Goal: Task Accomplishment & Management: Complete application form

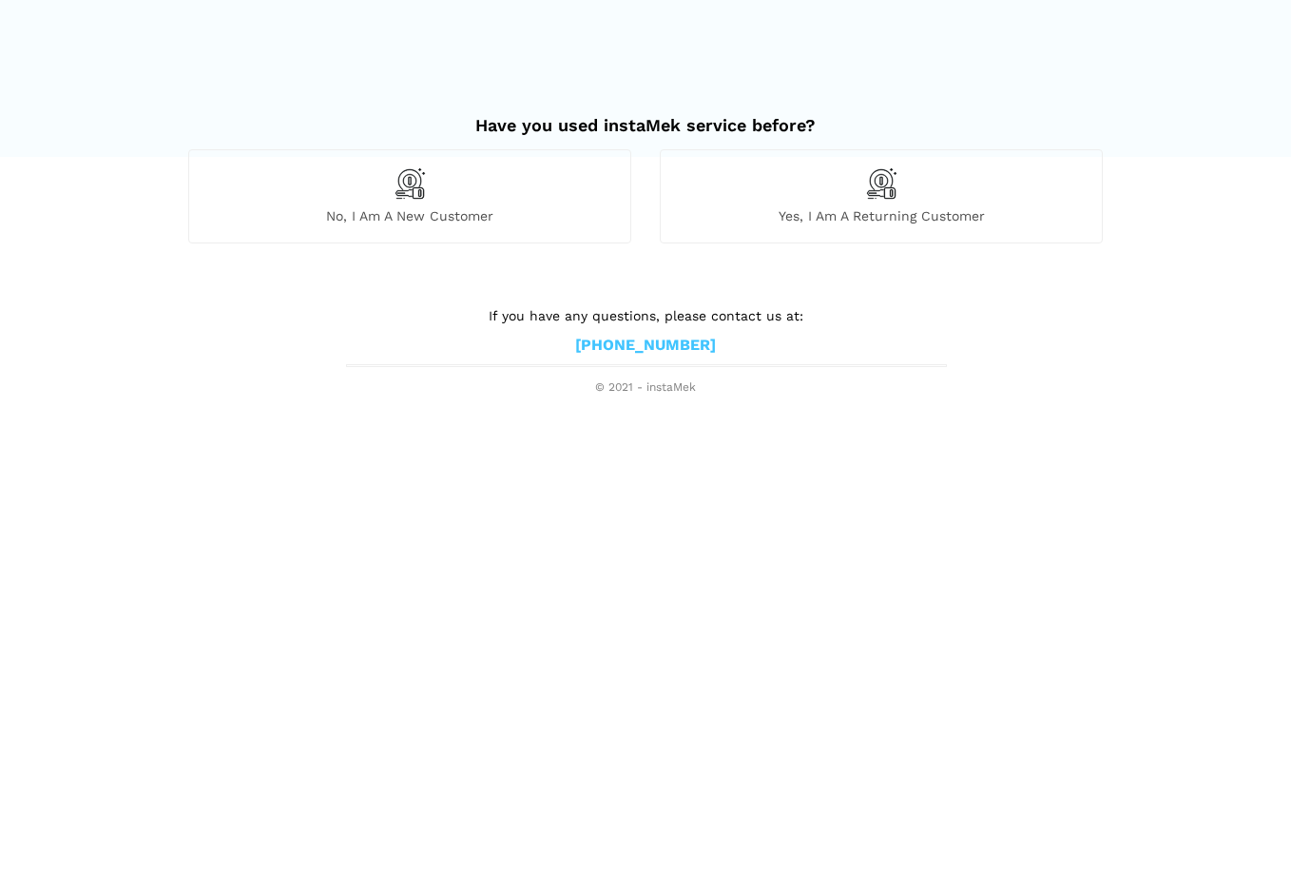
click at [443, 198] on div "No, I am a new customer" at bounding box center [409, 195] width 443 height 93
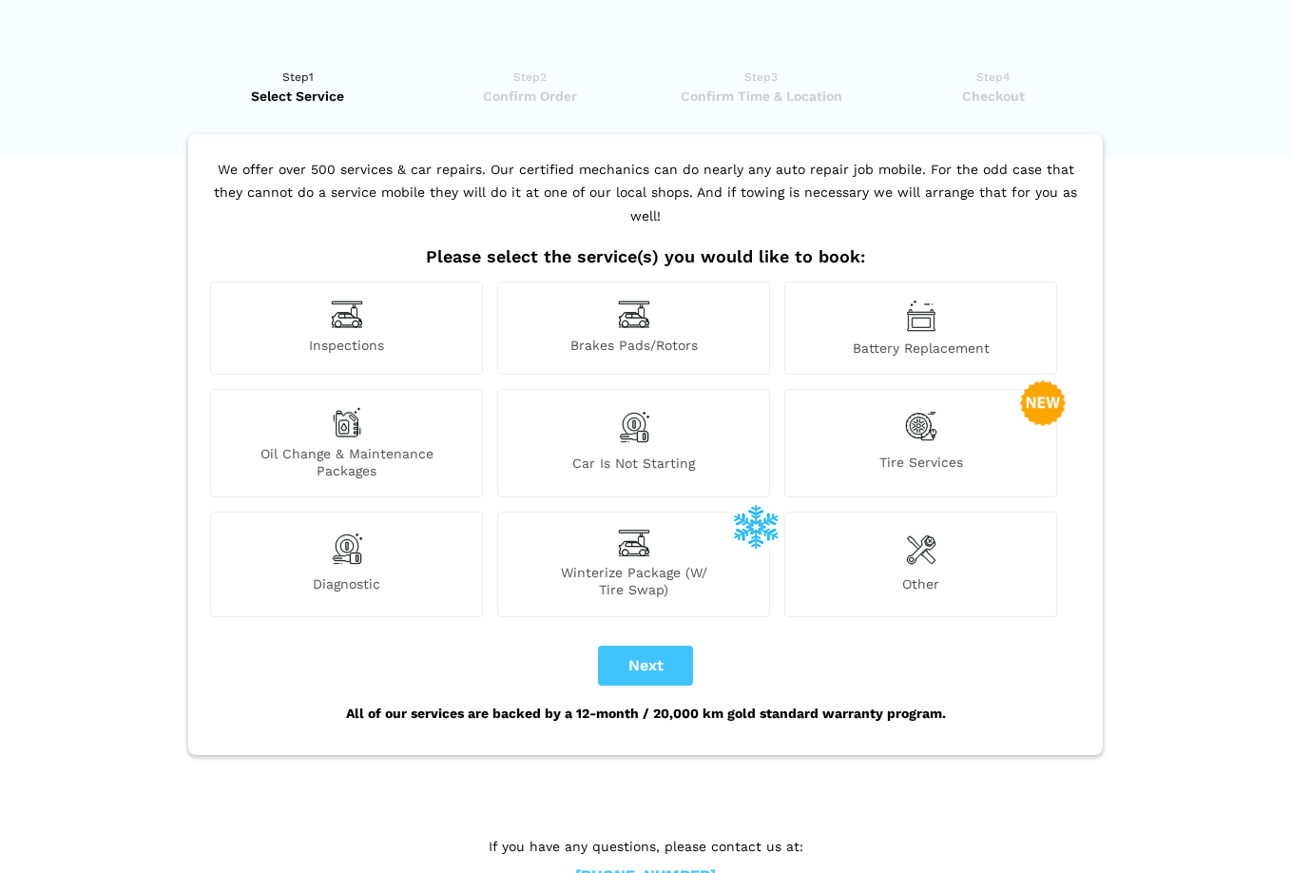
click at [364, 304] on div "Inspections" at bounding box center [346, 327] width 273 height 93
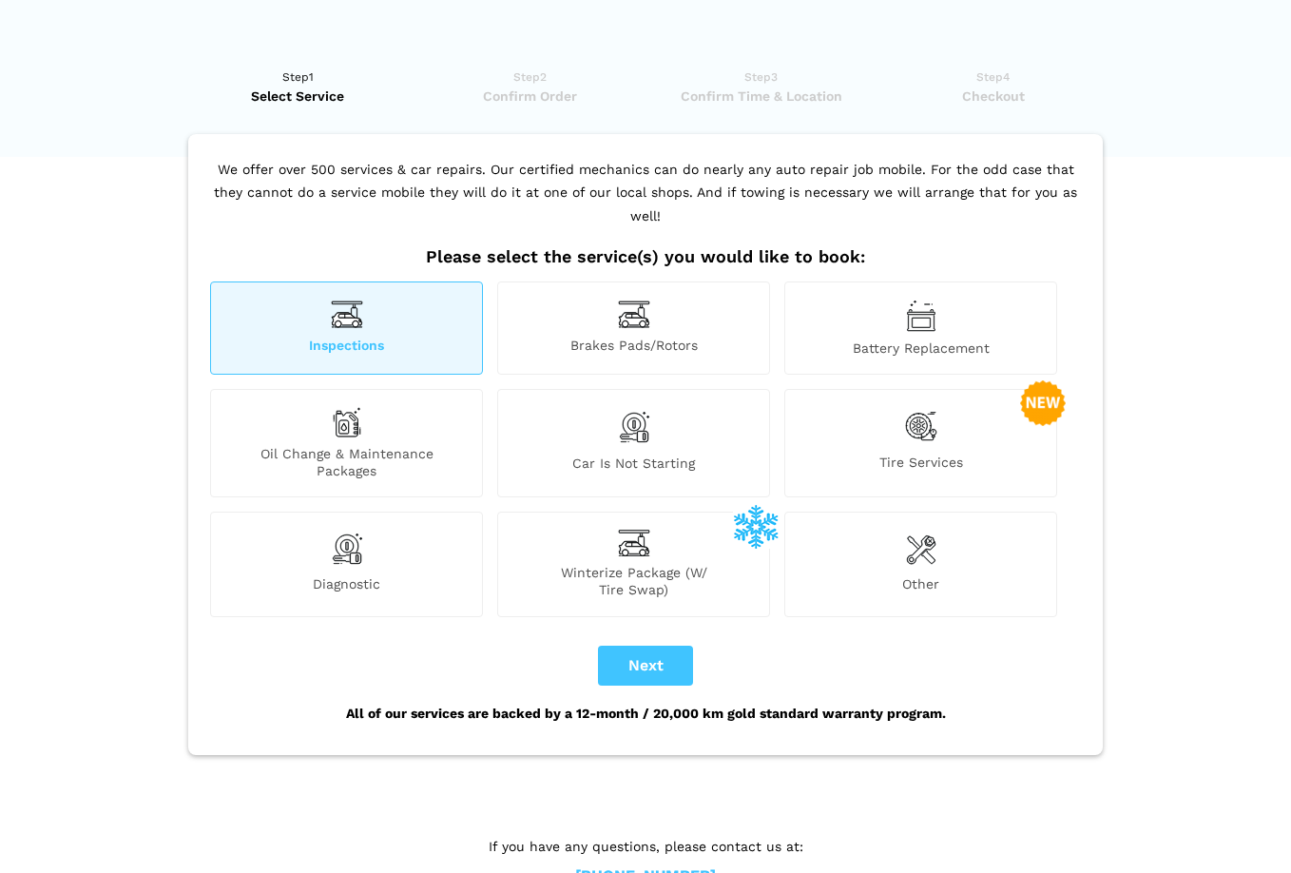
click at [653, 645] on button "Next" at bounding box center [645, 665] width 95 height 40
checkbox input "true"
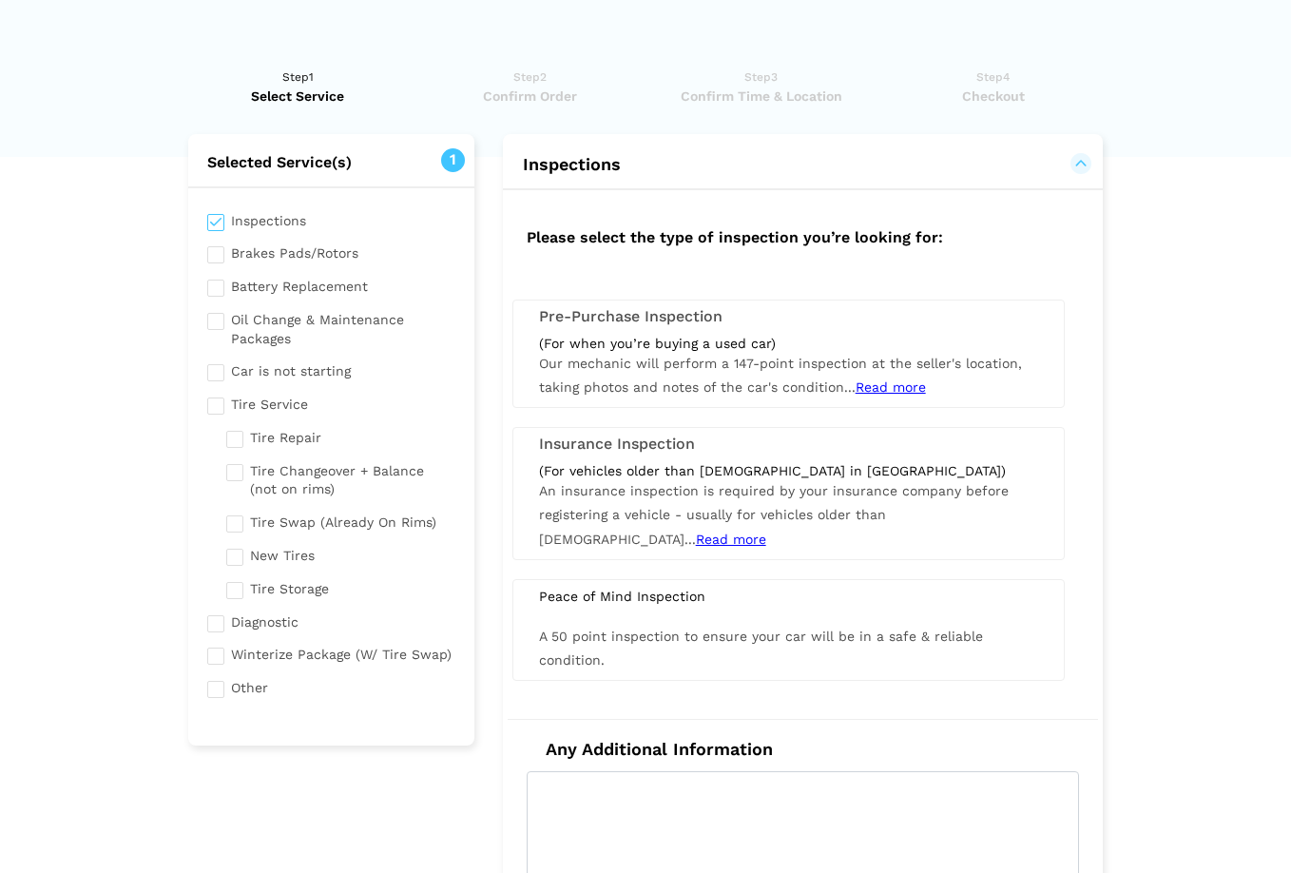
click at [741, 328] on div "Pre-Purchase Inspection (For when you’re buying a used car) Our mechanic will p…" at bounding box center [788, 353] width 552 height 108
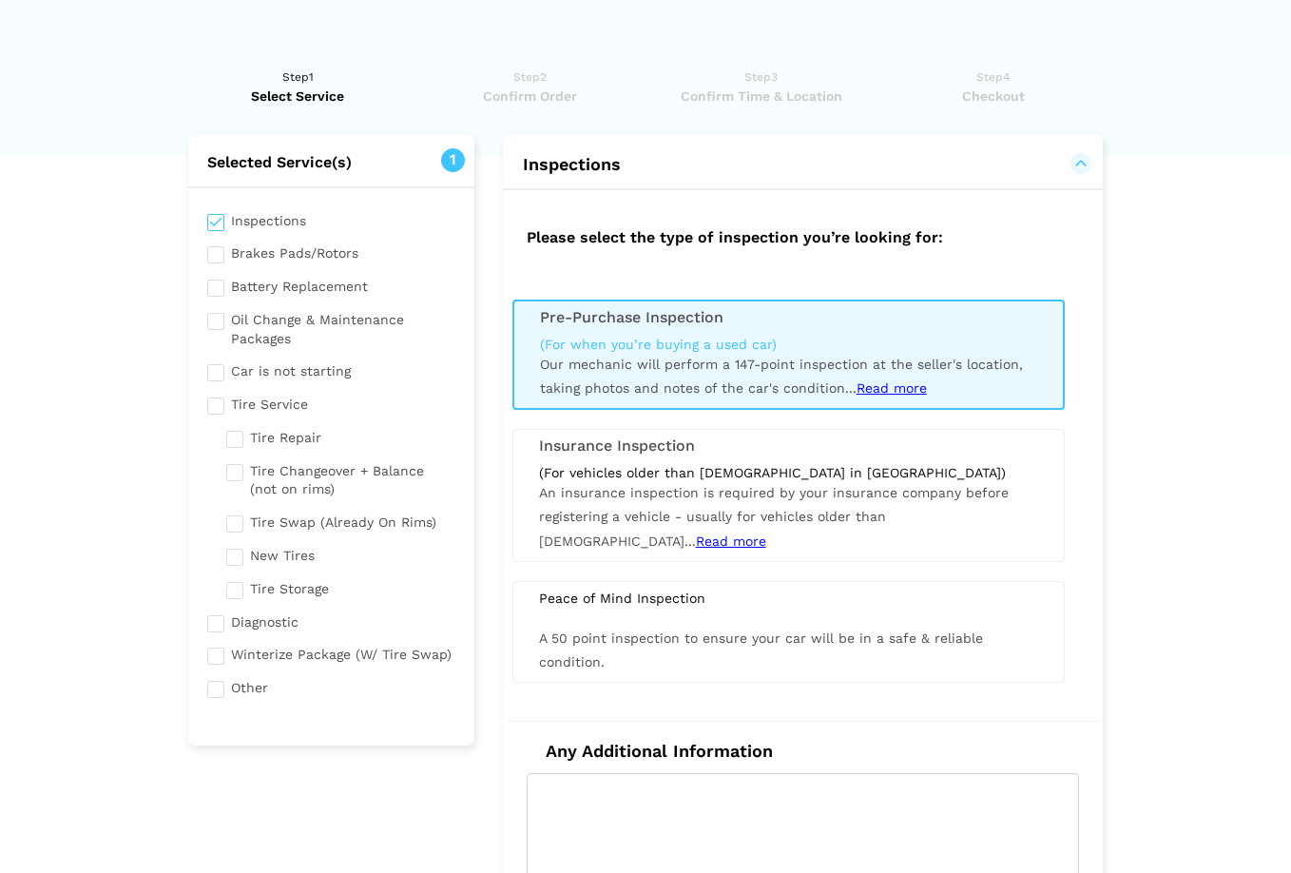
click at [766, 533] on span "Read more" at bounding box center [731, 540] width 70 height 15
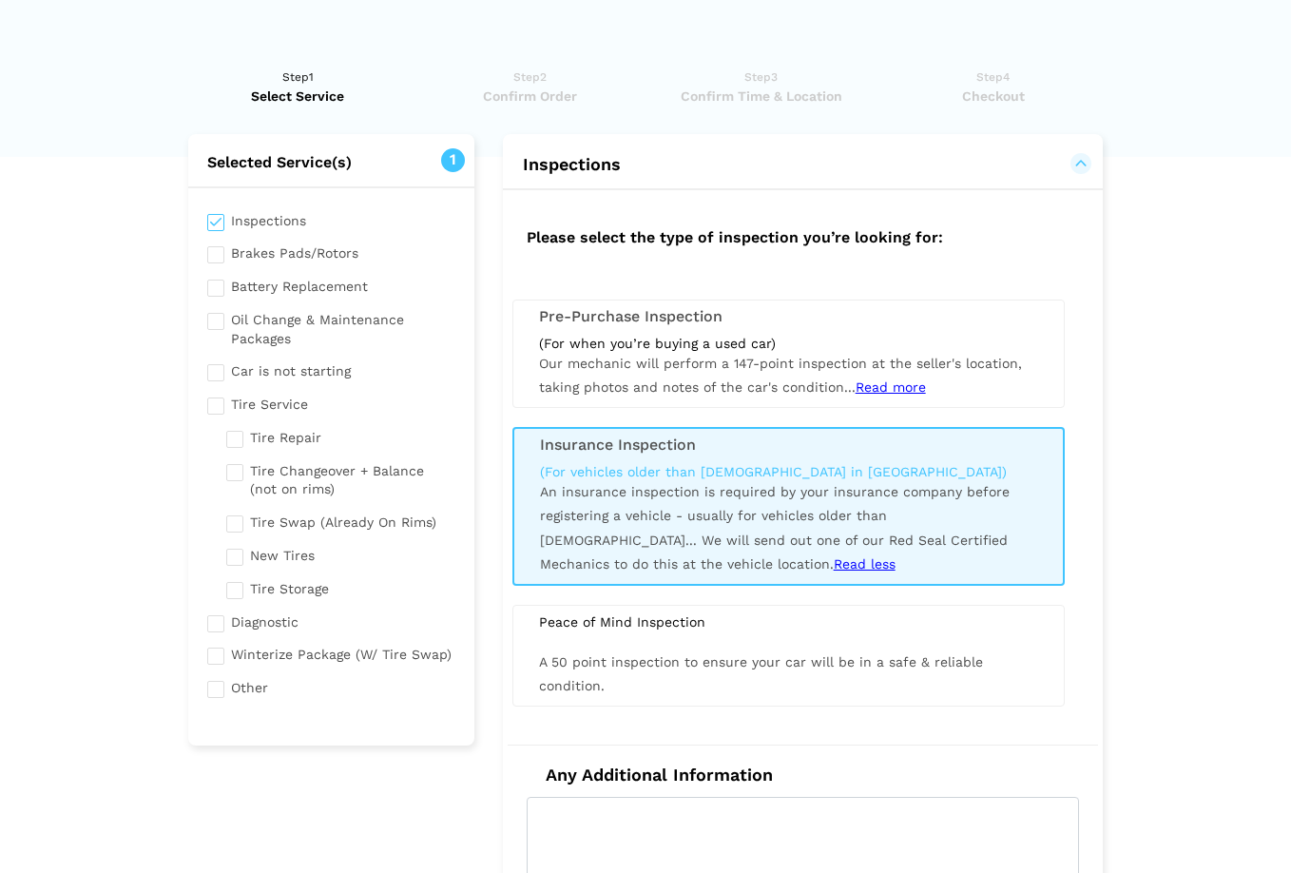
click at [723, 363] on span "Our mechanic will perform a 147-point inspection at the seller's location, taki…" at bounding box center [780, 375] width 483 height 39
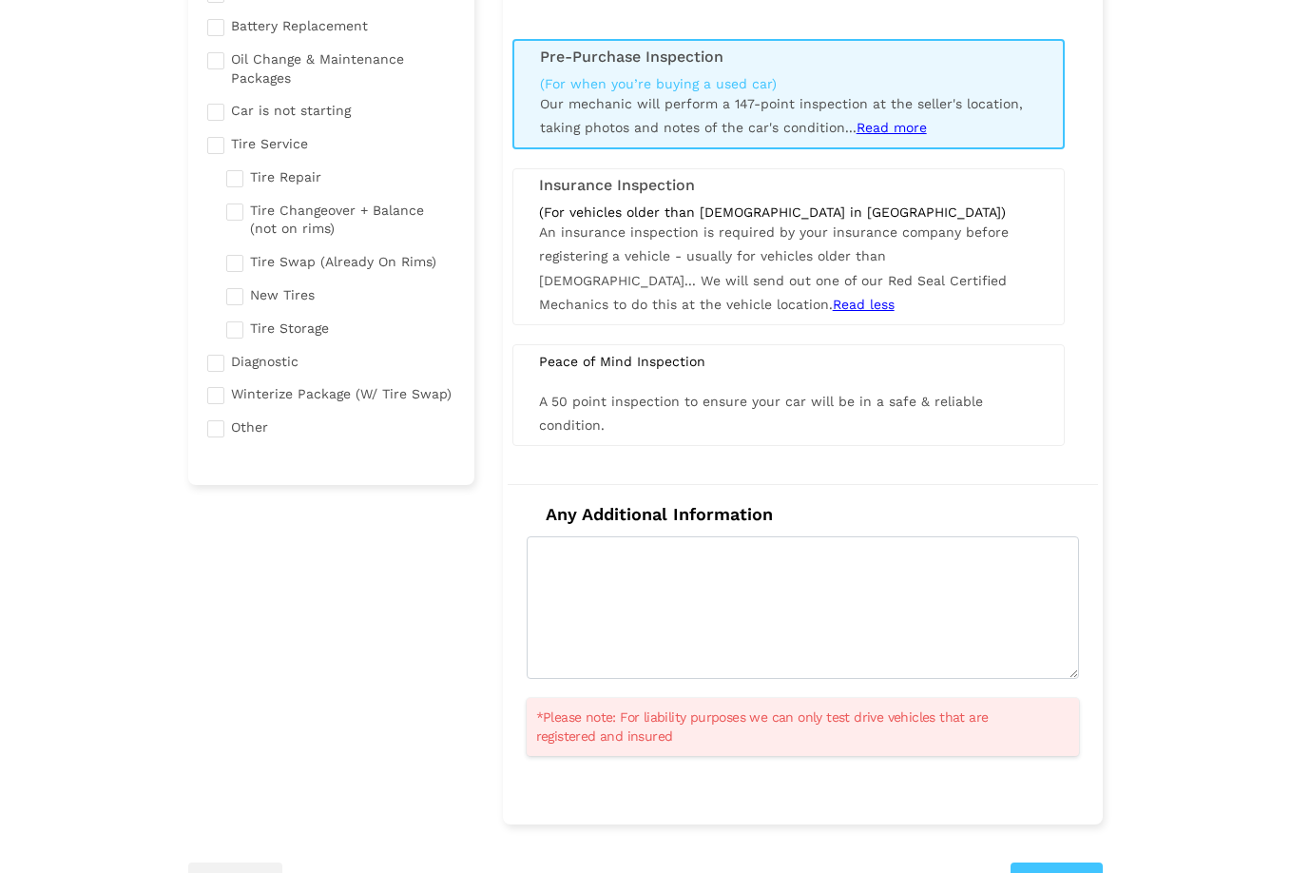
scroll to position [281, 0]
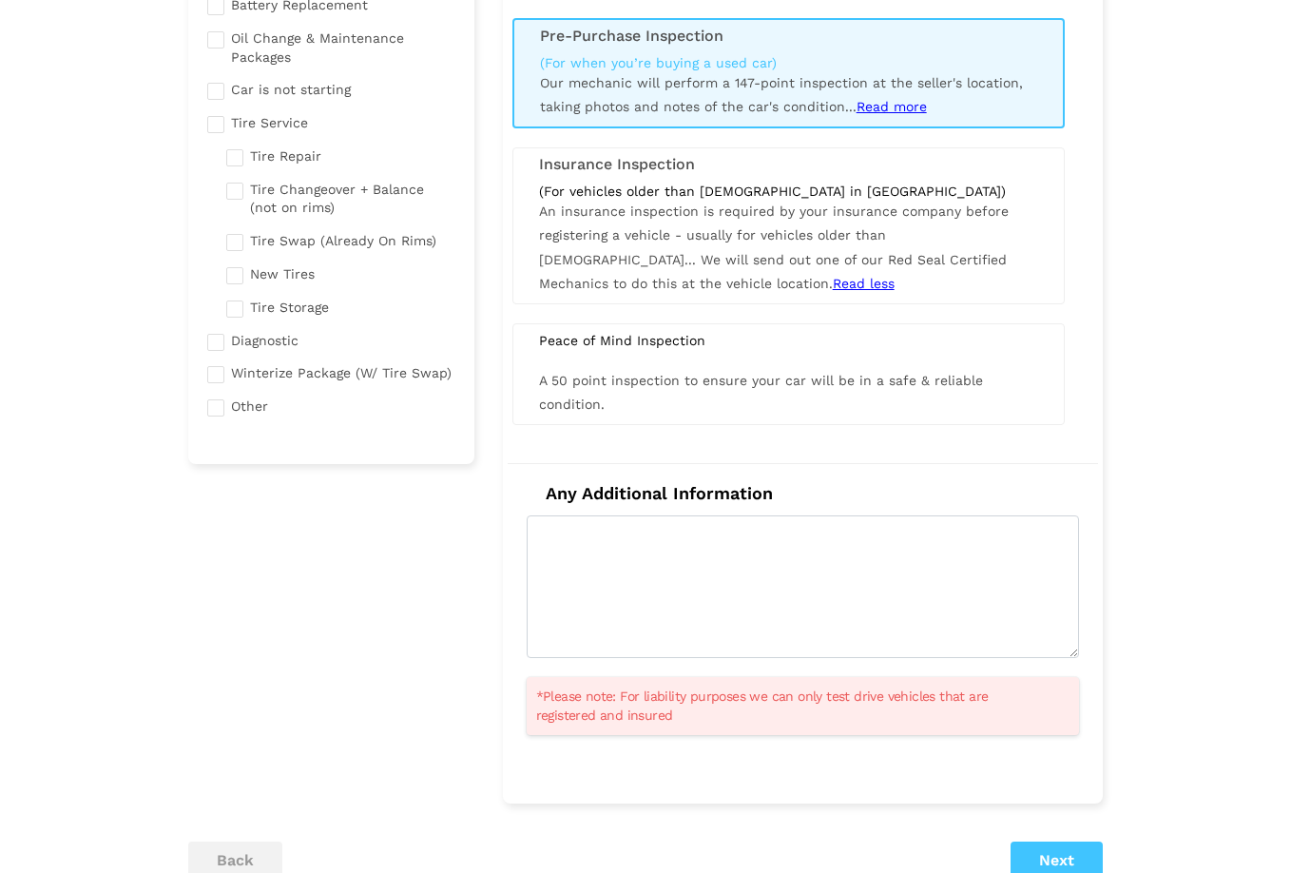
click at [1046, 848] on button "Next" at bounding box center [1056, 860] width 92 height 38
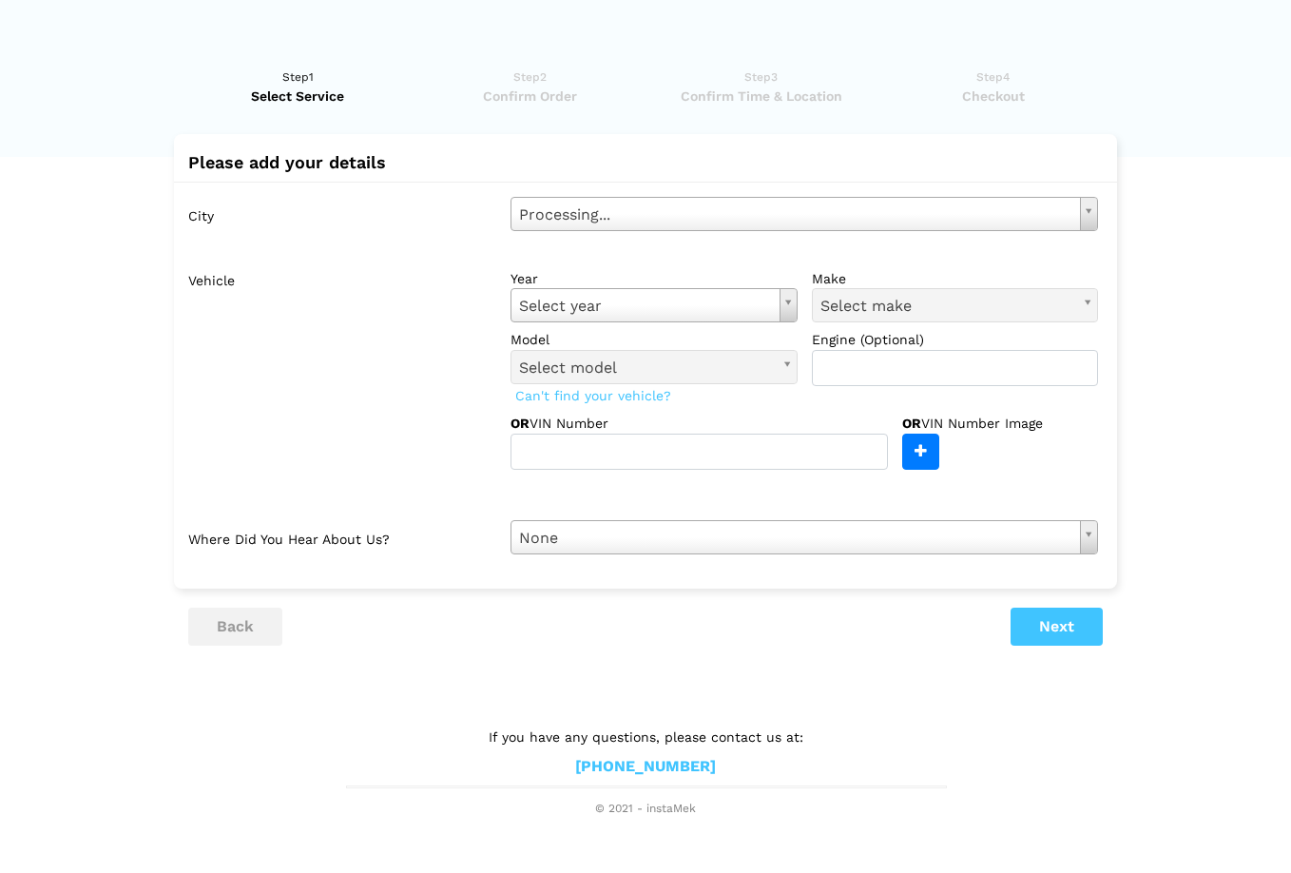
scroll to position [0, 0]
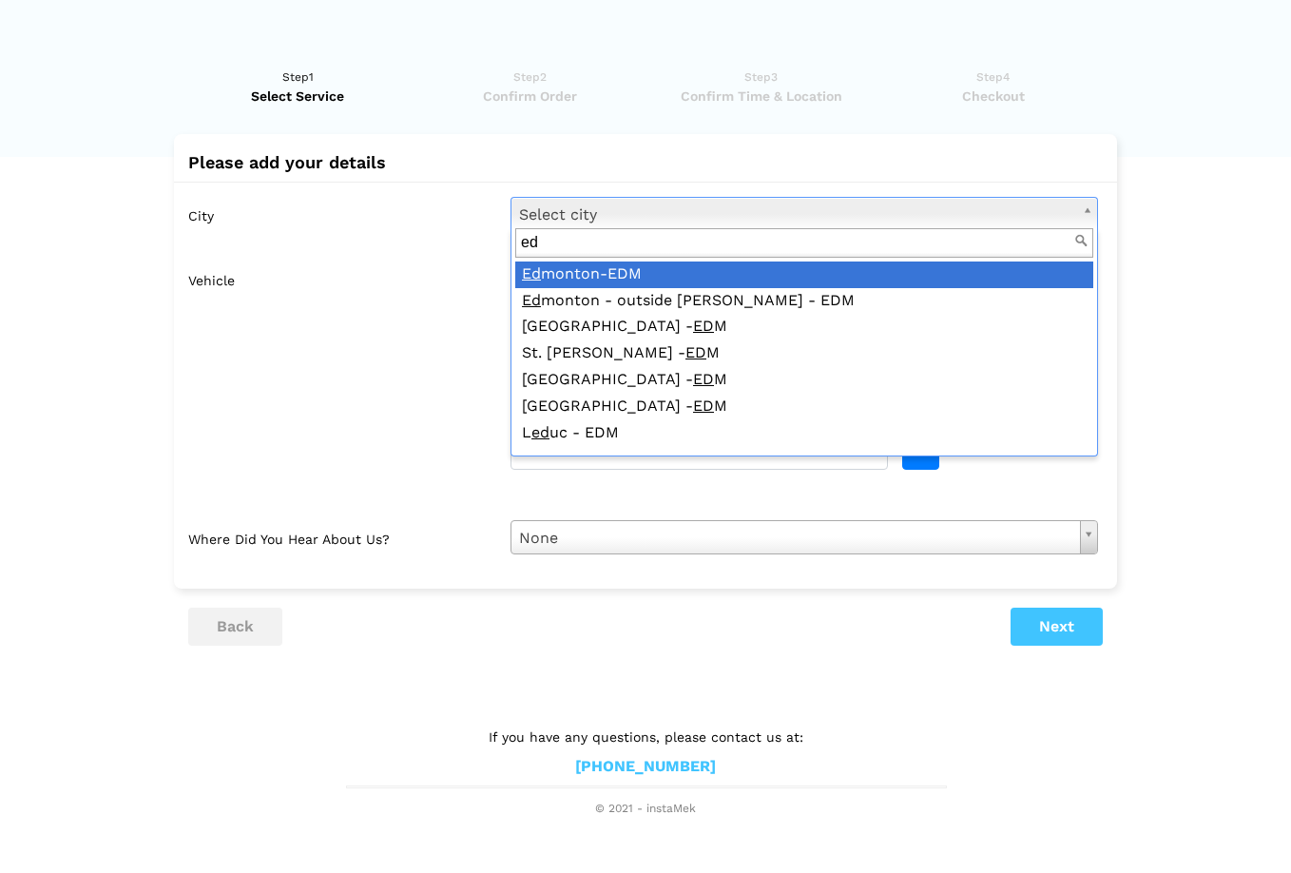
type input "edm"
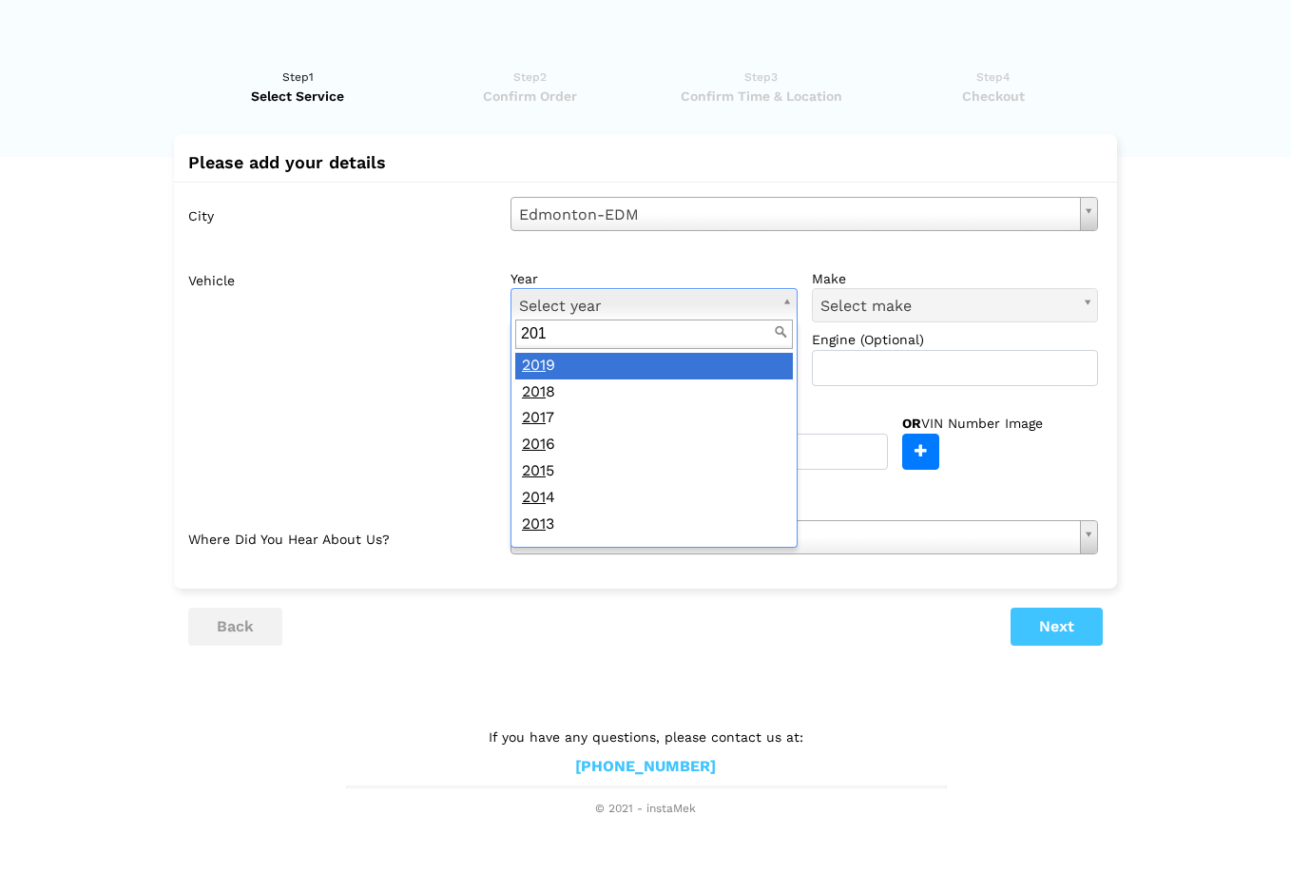
type input "2012"
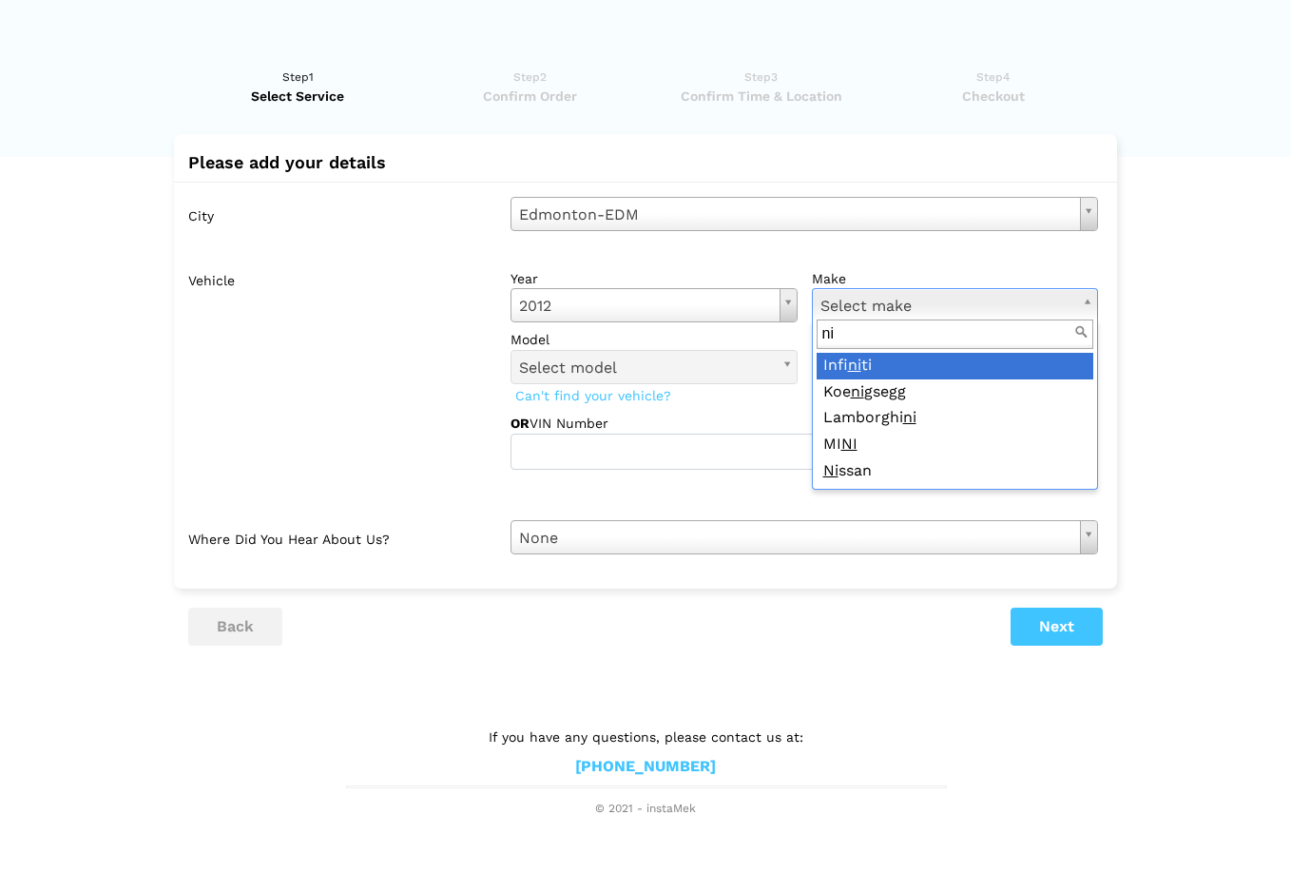
type input "nis"
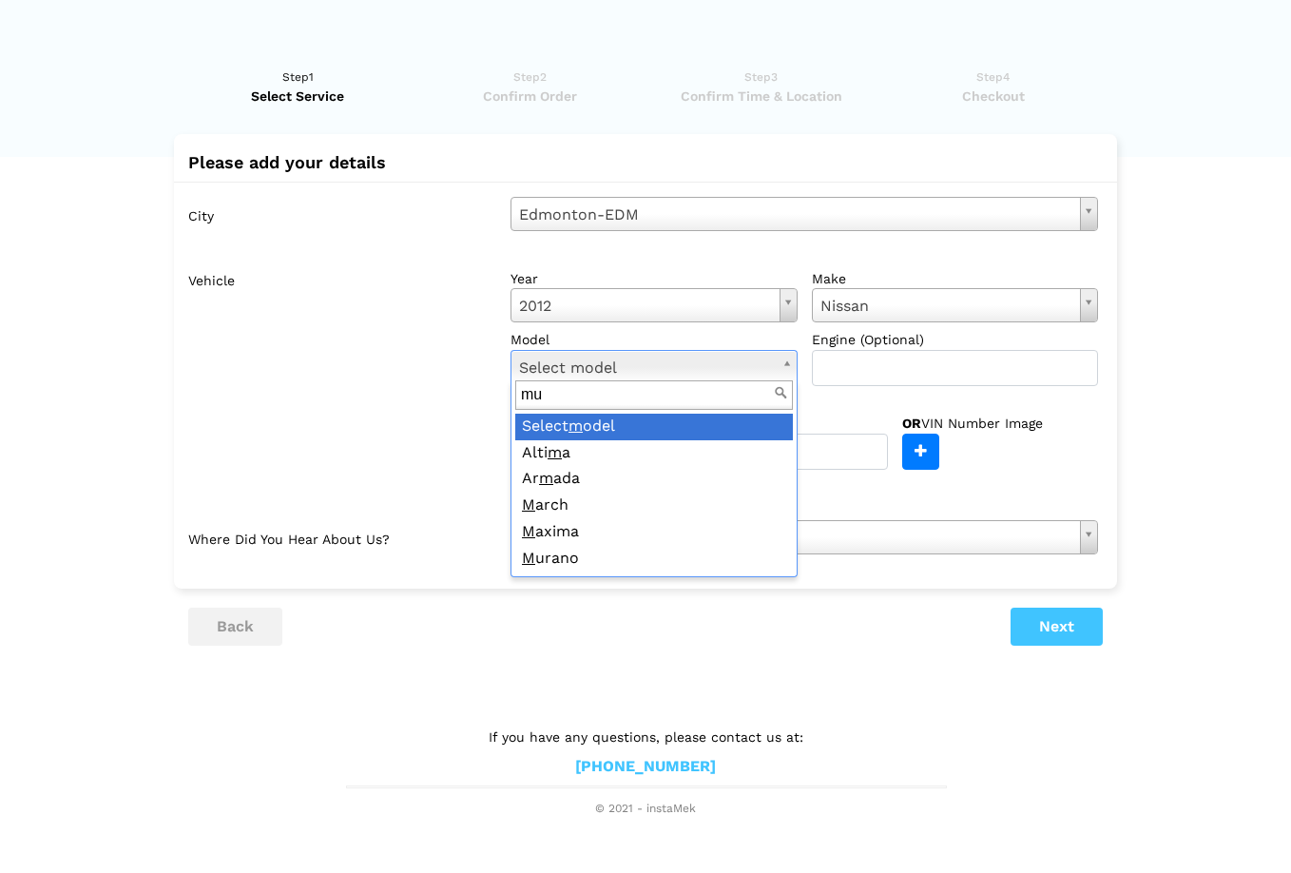
type input "mur"
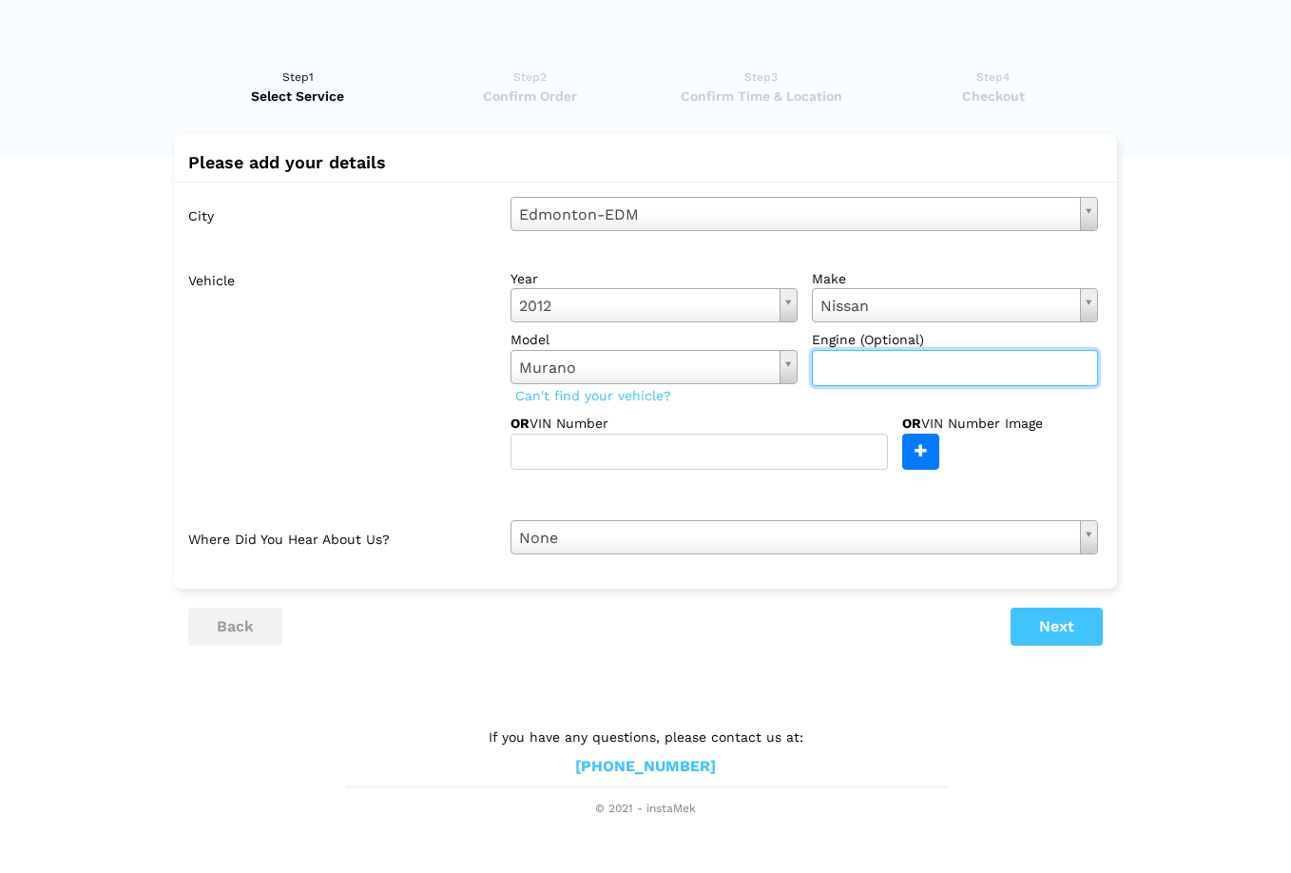
click at [859, 360] on input "text" at bounding box center [955, 368] width 287 height 36
type input "3.5"
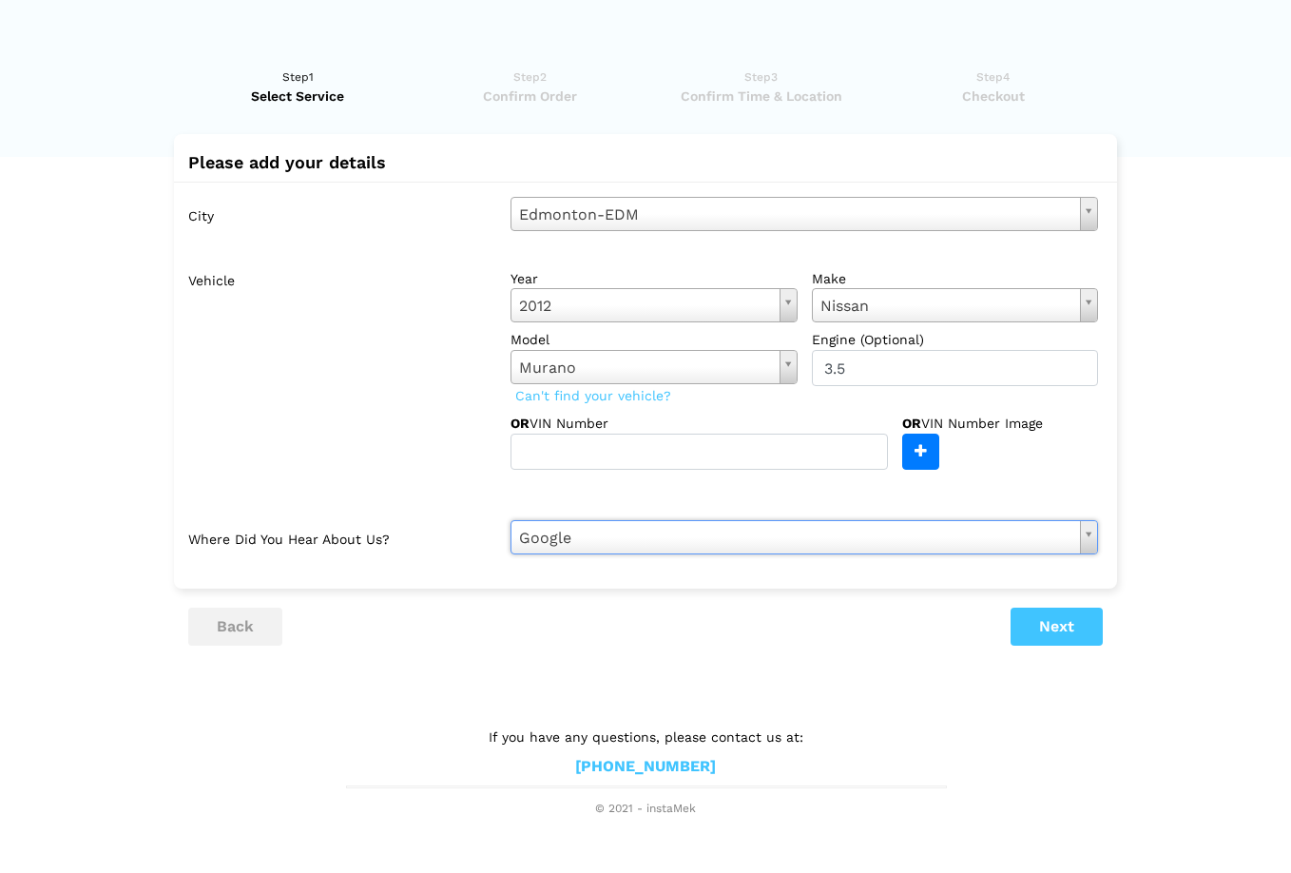
click at [1054, 618] on button "Next" at bounding box center [1056, 626] width 92 height 38
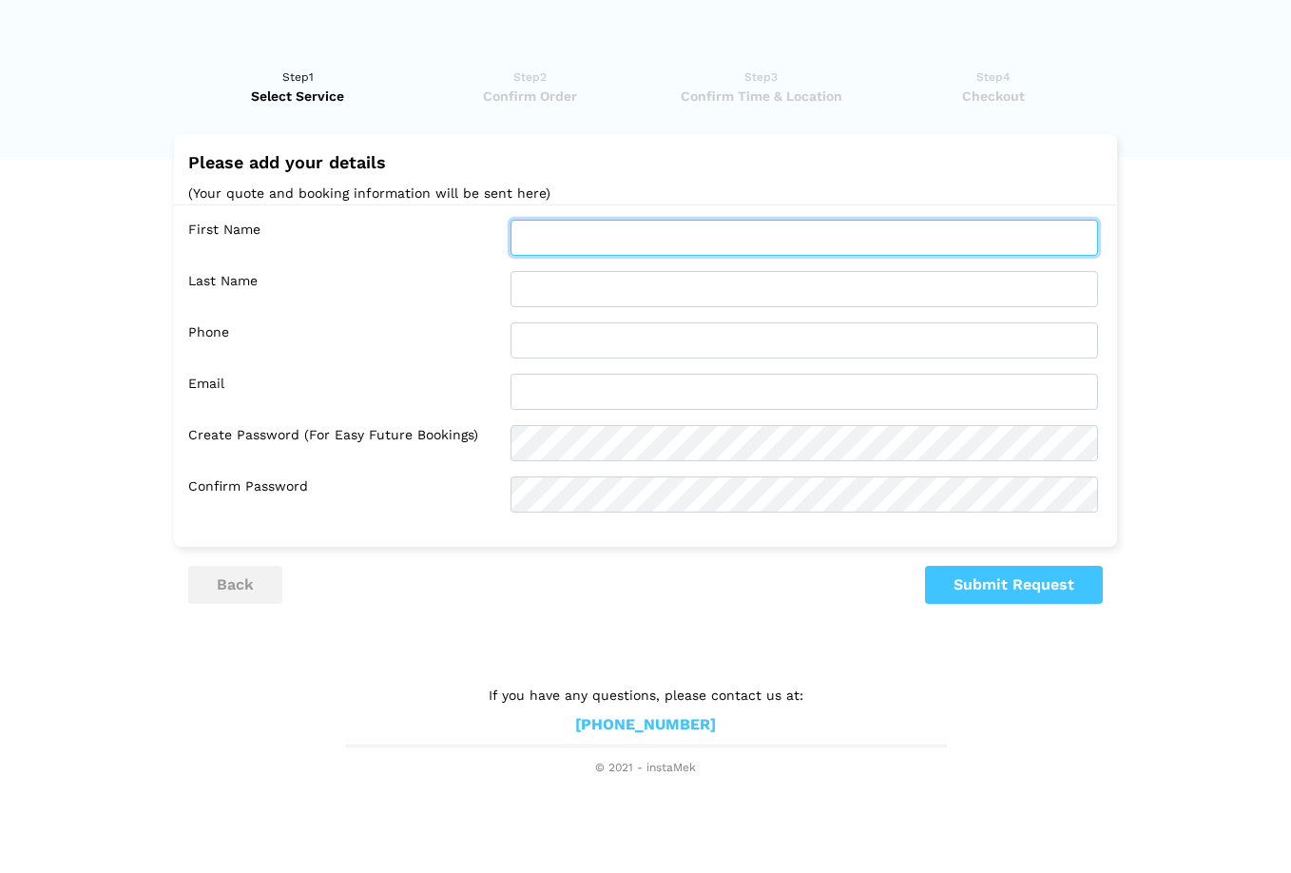
type input "L"
click at [1076, 237] on input "L" at bounding box center [803, 238] width 587 height 36
type input "[PERSON_NAME]"
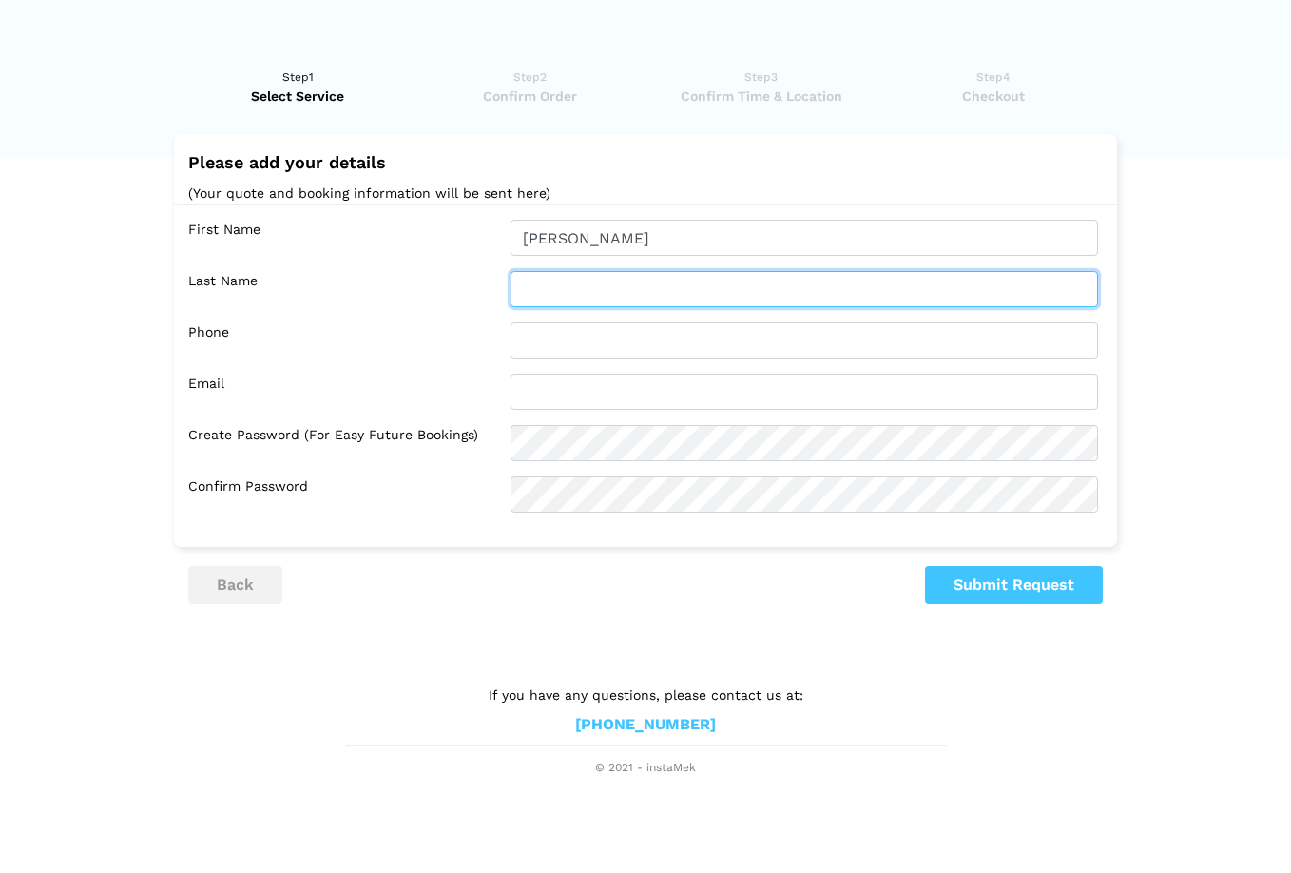
type input "Hood"
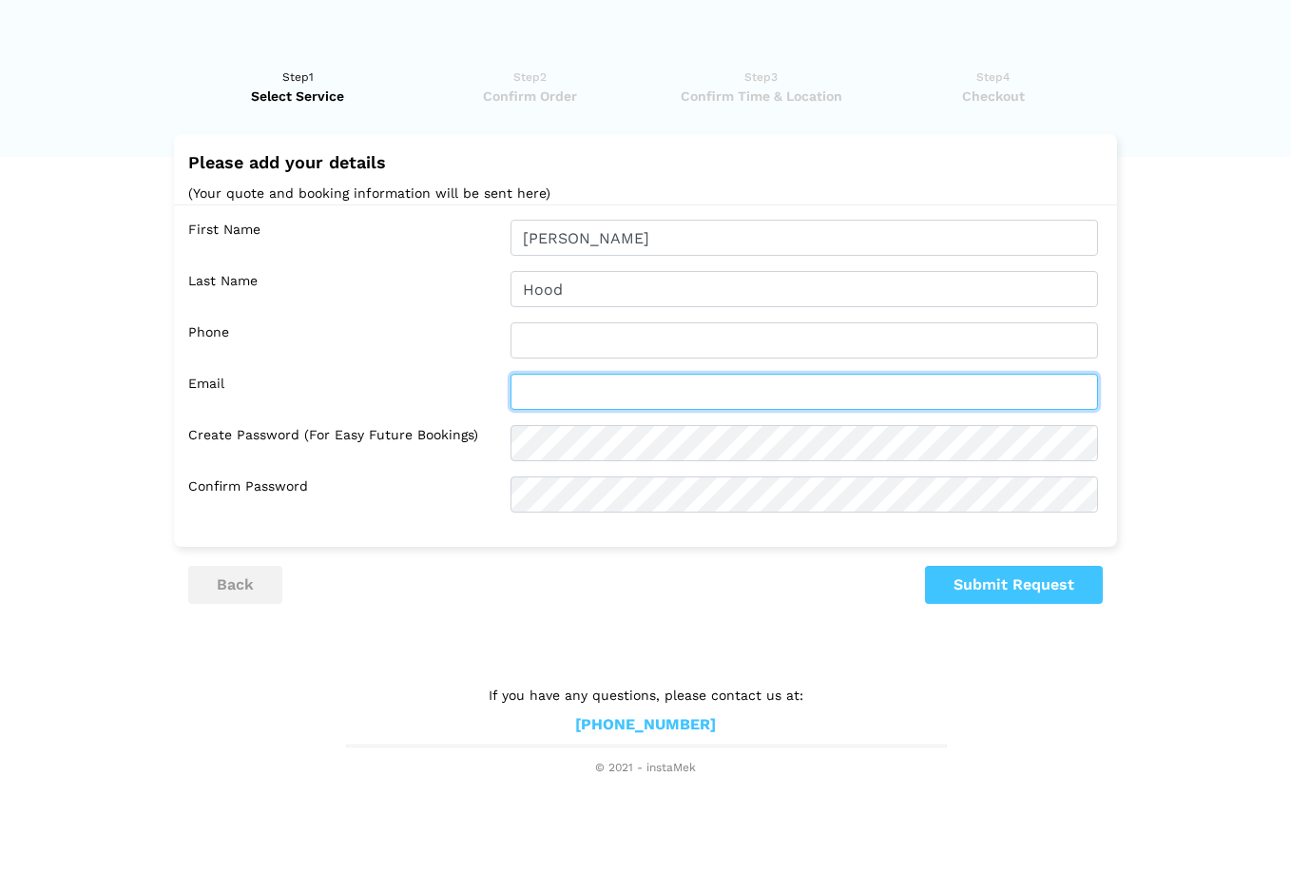
type input "[EMAIL_ADDRESS][DOMAIN_NAME]"
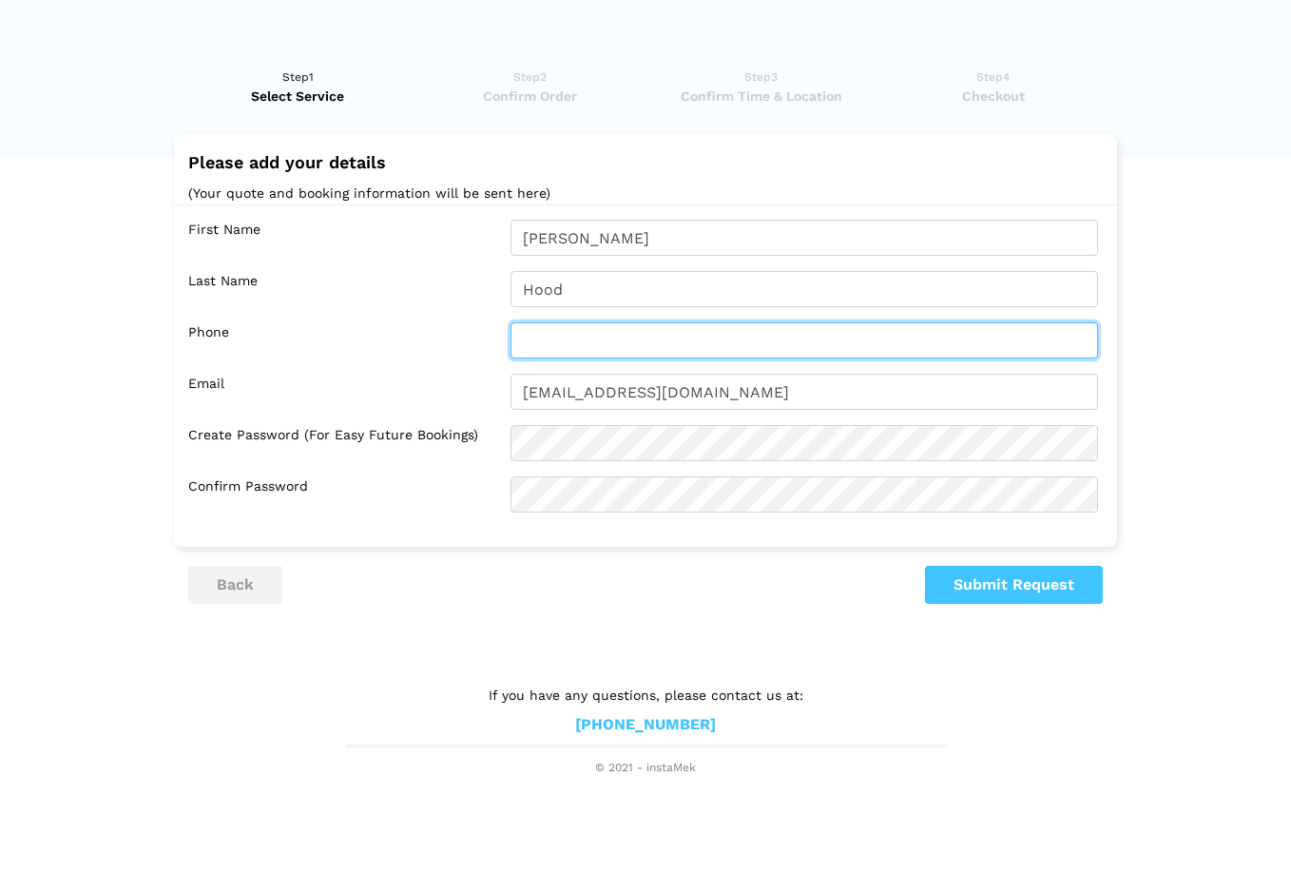
click at [1070, 340] on input "text" at bounding box center [803, 340] width 587 height 36
type input "3683803824"
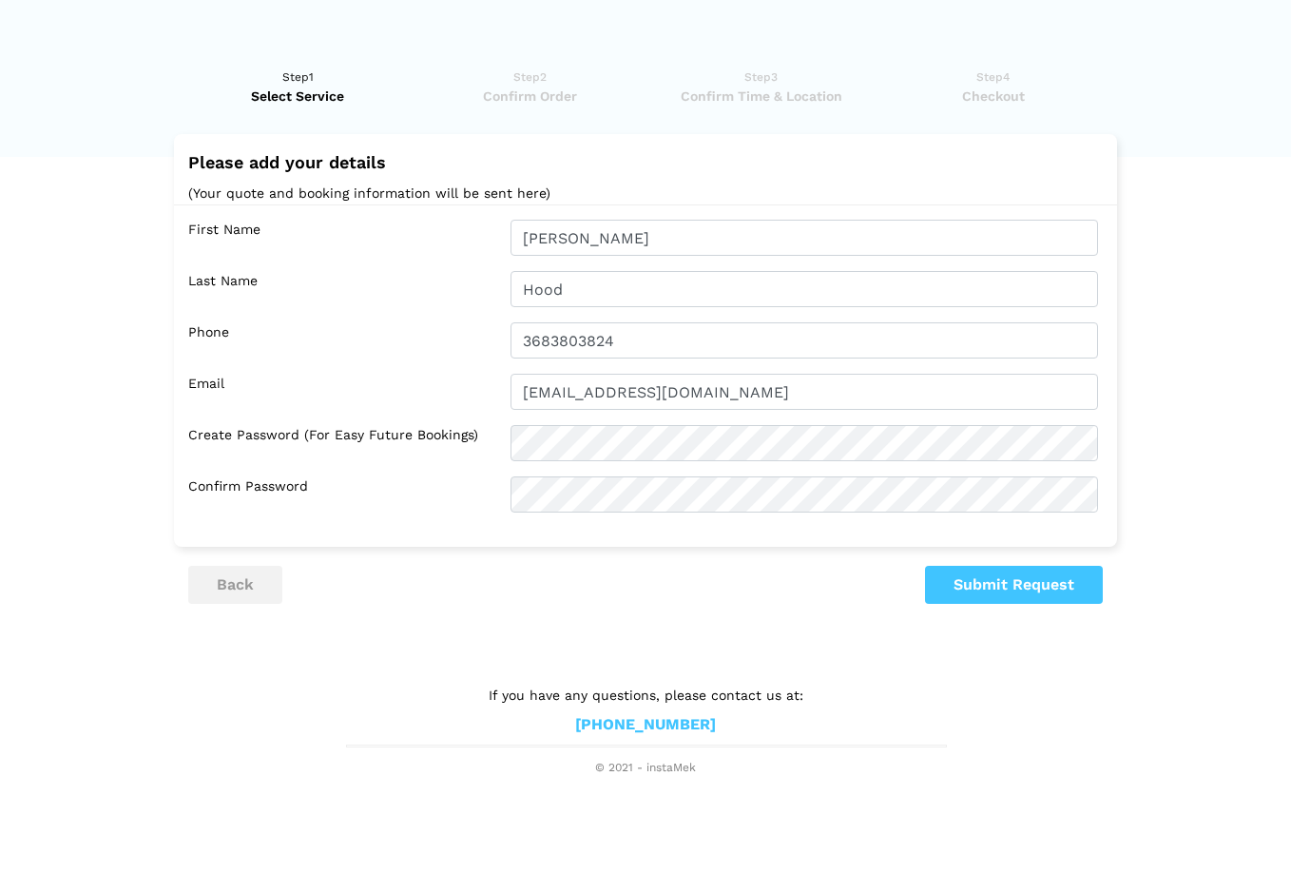
click at [1030, 580] on button "Submit Request" at bounding box center [1014, 585] width 178 height 38
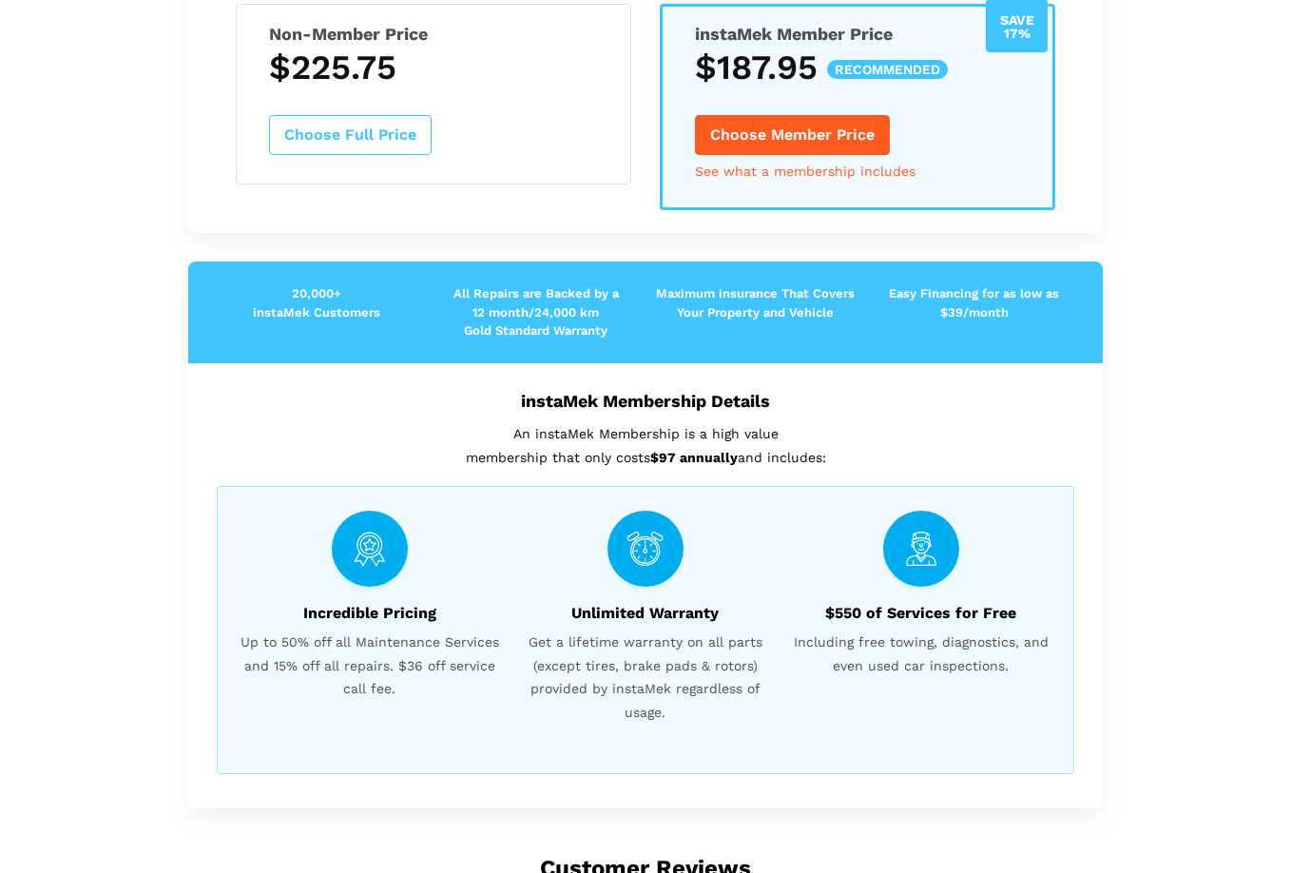
scroll to position [418, 0]
click at [894, 636] on span "Including free towing, diagnostics, and even used car inspections." at bounding box center [921, 653] width 266 height 47
click at [970, 630] on span "Including free towing, diagnostics, and even used car inspections." at bounding box center [921, 653] width 266 height 47
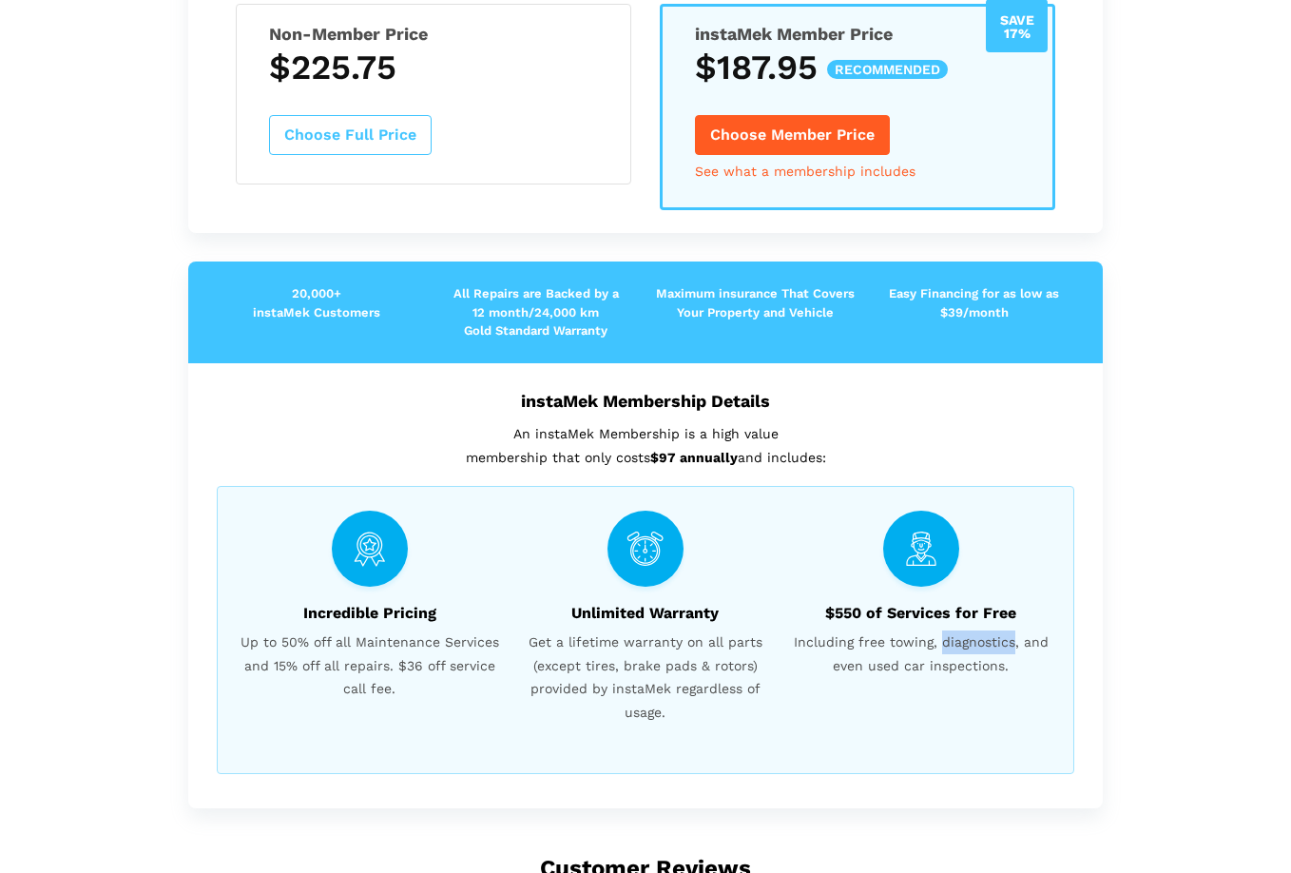
click at [957, 668] on div "$550 of Services for Free Including free towing, diagnostics, and even used car…" at bounding box center [921, 624] width 276 height 228
click at [956, 643] on span "Including free towing, diagnostics, and even used car inspections." at bounding box center [921, 653] width 266 height 47
click at [973, 630] on span "Including free towing, diagnostics, and even used car inspections." at bounding box center [921, 653] width 266 height 47
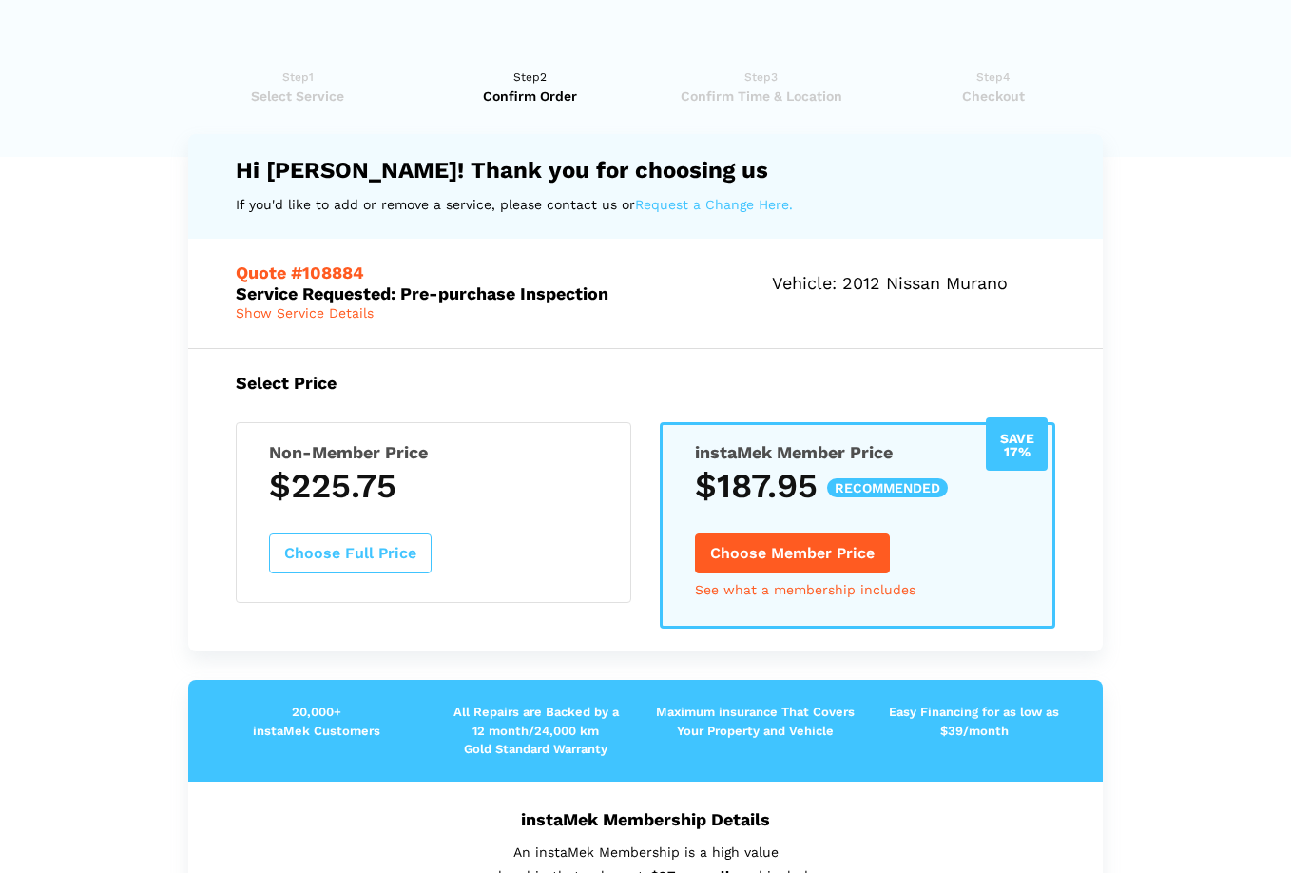
scroll to position [0, 0]
click at [964, 394] on div "Select Price Non-Member Price $225.75 Choose Full Price Save 17% instaMek Membe…" at bounding box center [645, 500] width 914 height 303
drag, startPoint x: 817, startPoint y: 482, endPoint x: 713, endPoint y: 476, distance: 104.7
click at [713, 476] on h3 "$187.95 recommended" at bounding box center [857, 486] width 325 height 40
copy h3 "187.95"
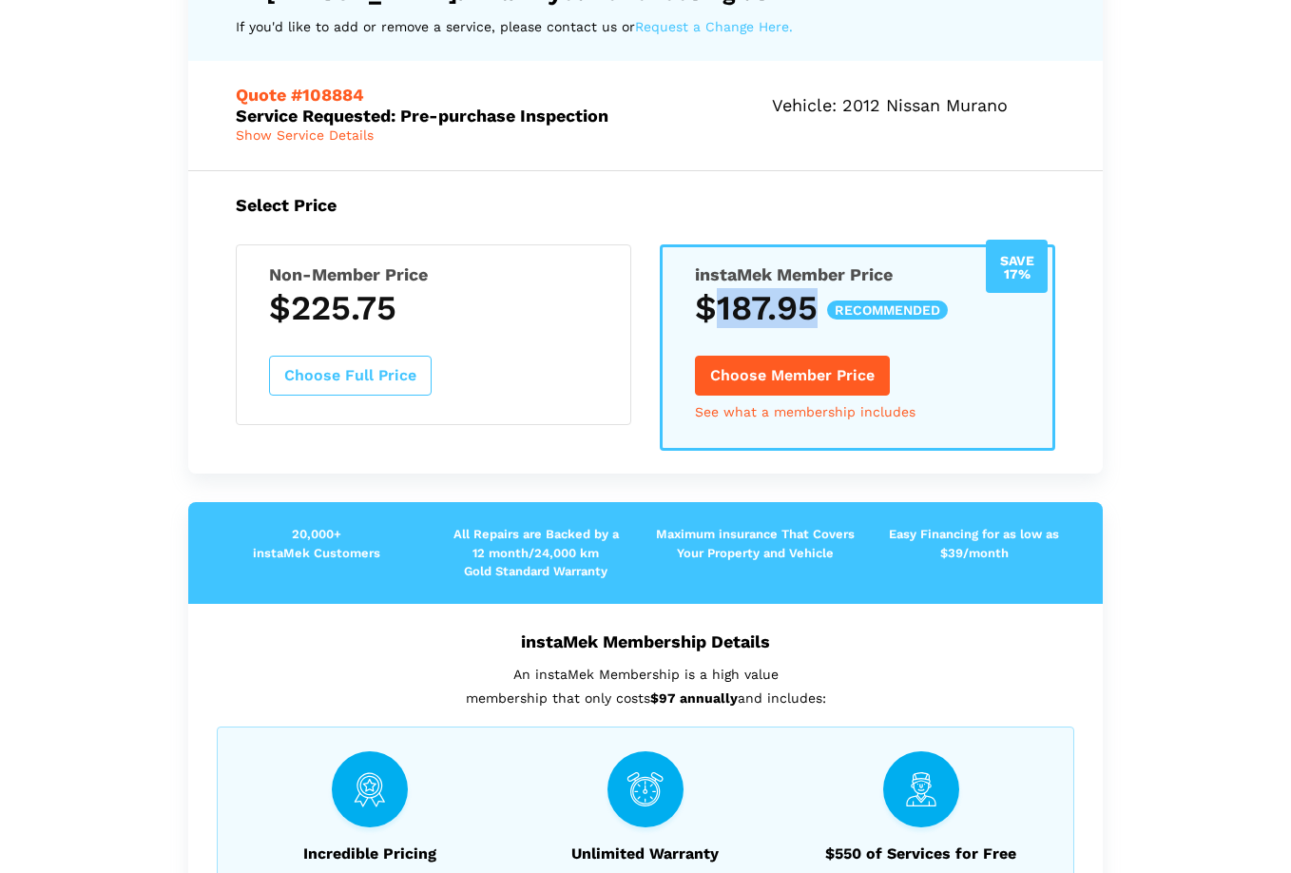
scroll to position [179, 0]
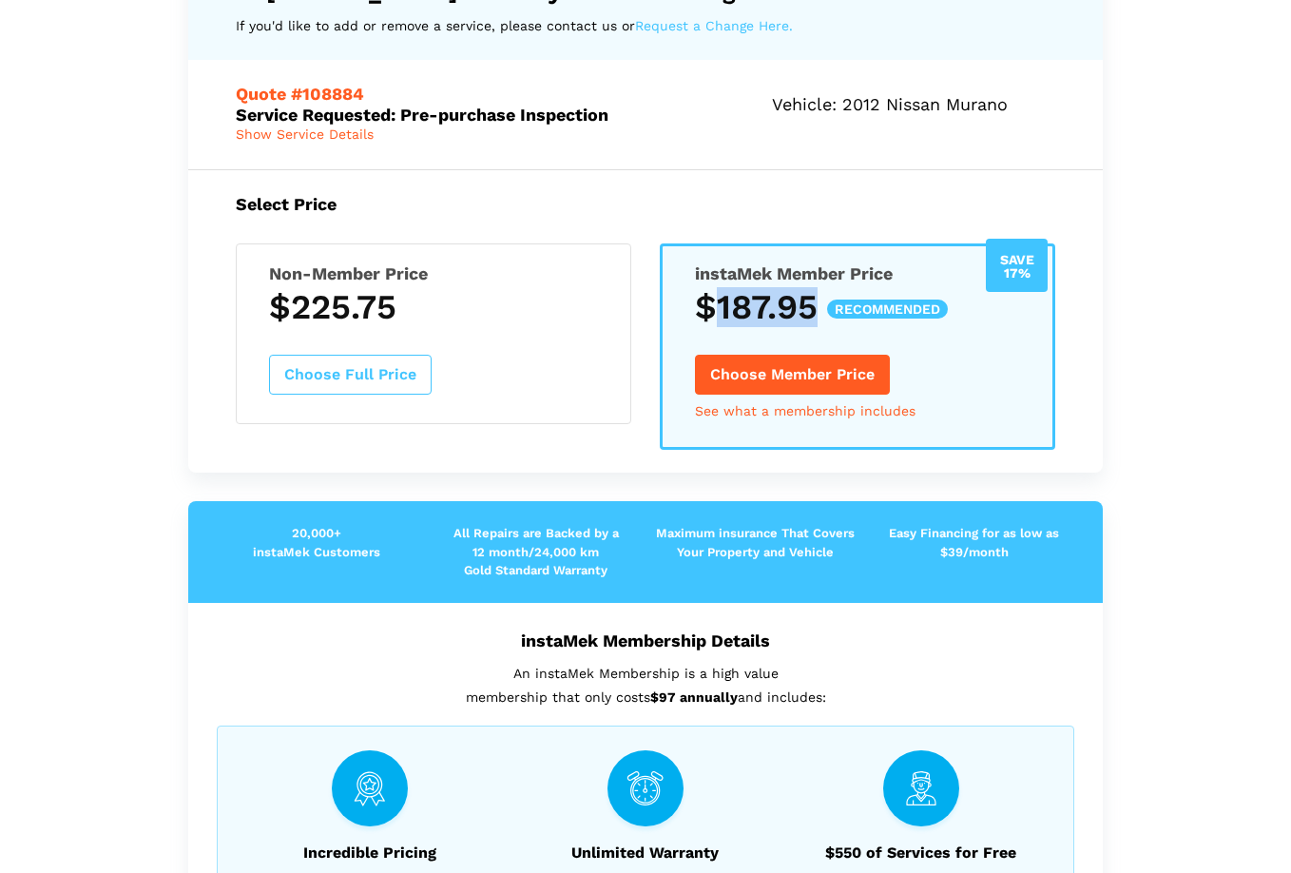
drag, startPoint x: 653, startPoint y: 686, endPoint x: 737, endPoint y: 688, distance: 83.7
click at [737, 688] on p "An instaMek Membership is a high value membership that only costs $97 annually …" at bounding box center [645, 685] width 857 height 47
copy p "$97 annually"
drag, startPoint x: 409, startPoint y: 308, endPoint x: 279, endPoint y: 309, distance: 130.2
click at [279, 309] on h3 "$225.75" at bounding box center [433, 307] width 329 height 40
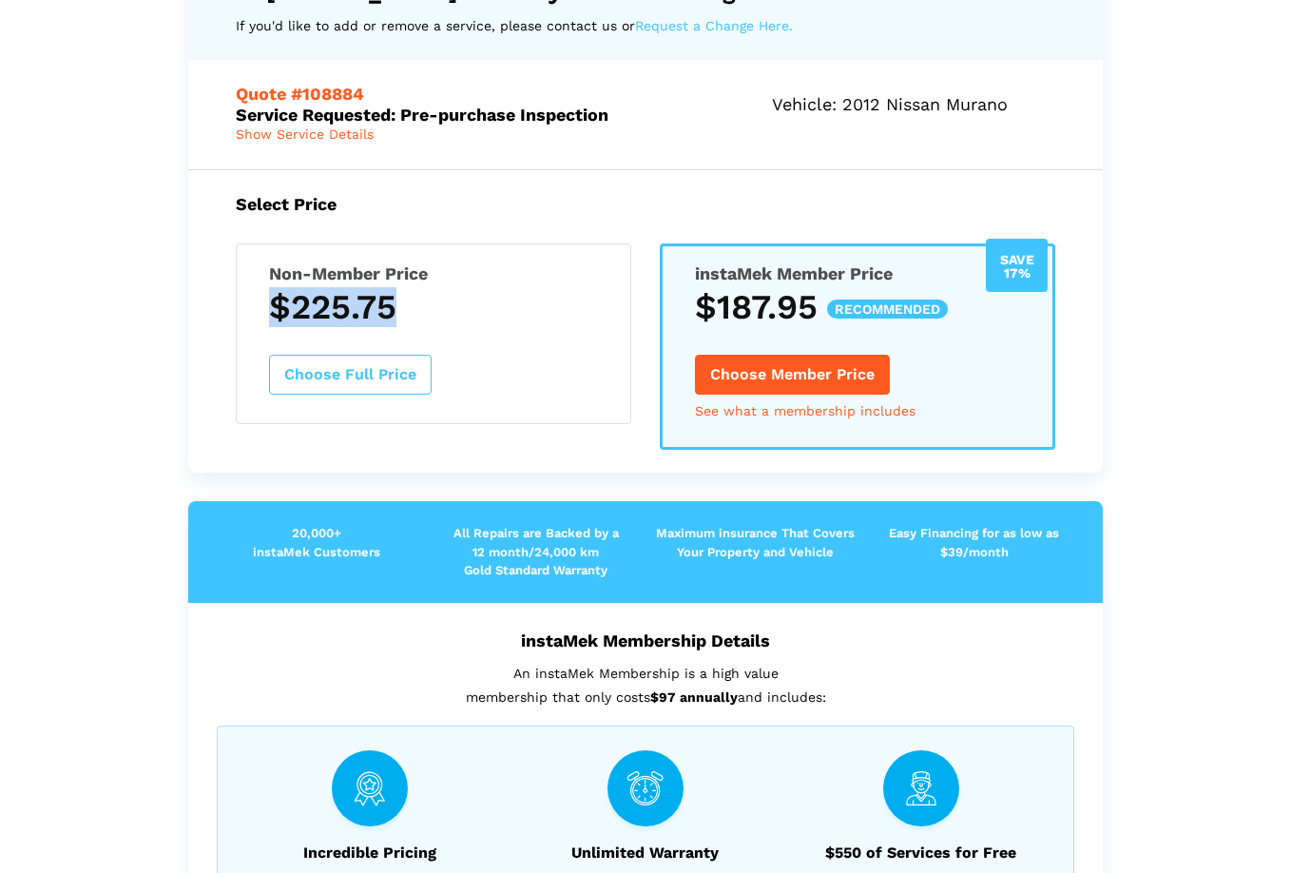
copy h3 "$225.75"
